Goal: Task Accomplishment & Management: Manage account settings

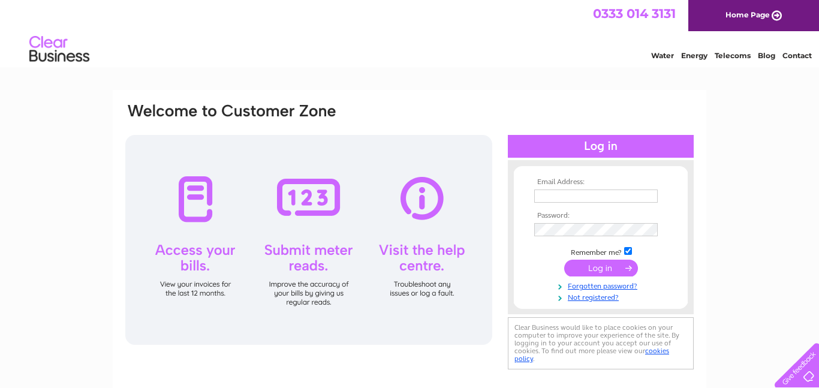
type input "sales@entertaining-elephants.co.uk"
click at [610, 269] on input "submit" at bounding box center [601, 268] width 74 height 17
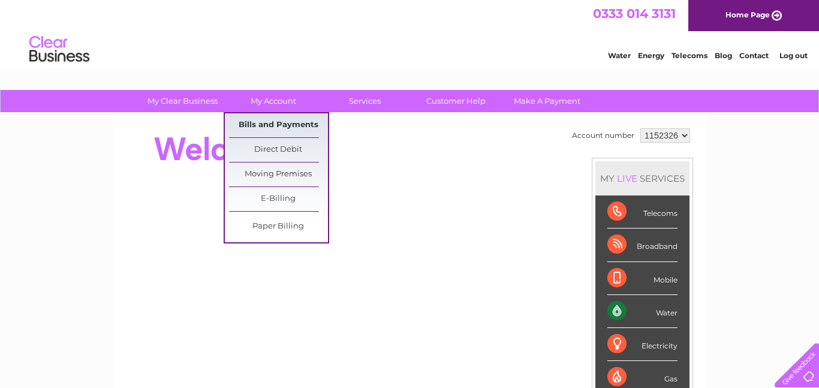
click at [275, 122] on link "Bills and Payments" at bounding box center [278, 125] width 99 height 24
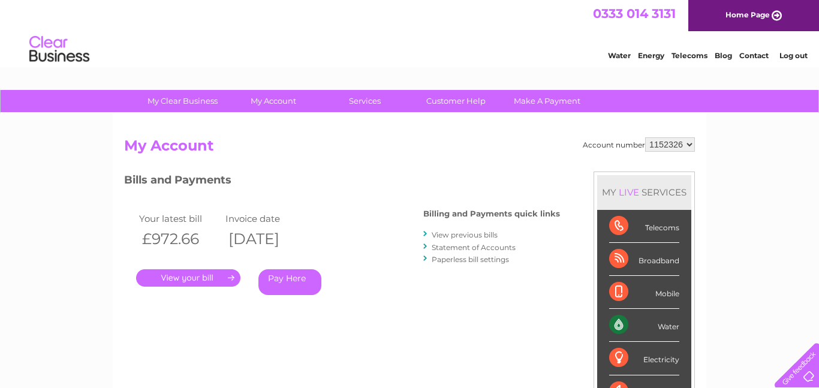
click at [215, 278] on link "." at bounding box center [188, 277] width 104 height 17
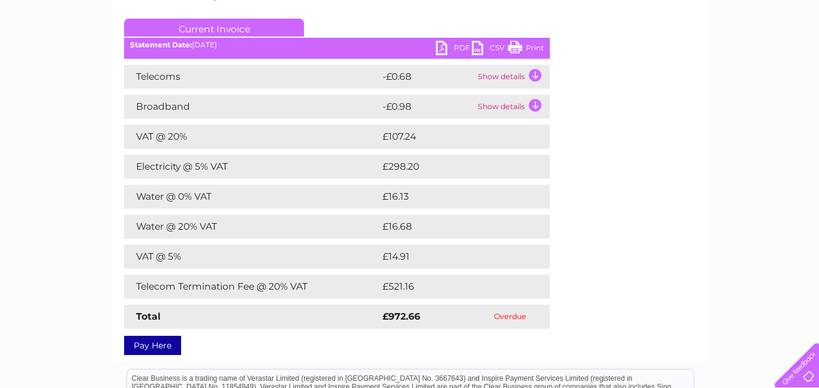
scroll to position [148, 0]
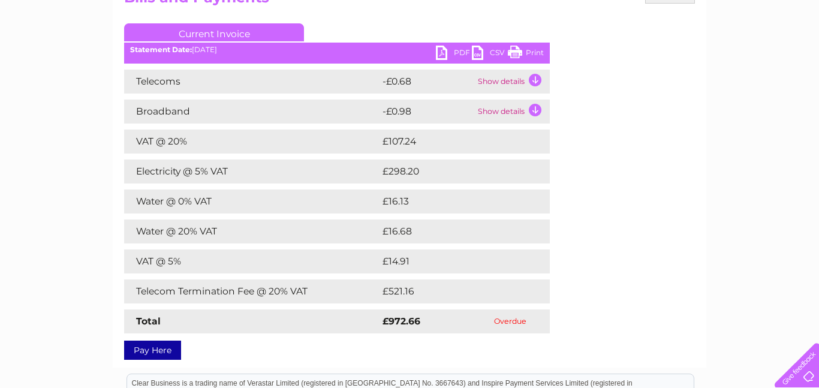
click at [454, 55] on link "PDF" at bounding box center [454, 54] width 36 height 17
